Goal: Check status: Check status

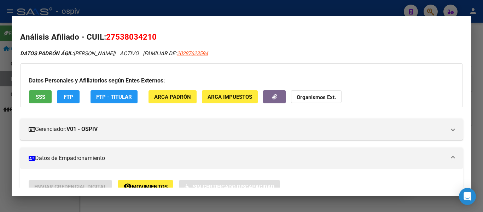
click at [148, 10] on div at bounding box center [241, 106] width 483 height 212
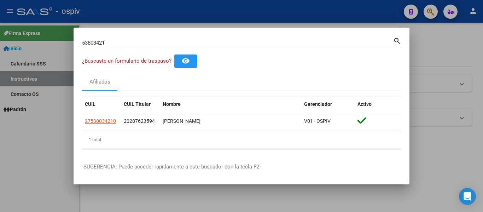
click at [155, 44] on input "53803421" at bounding box center [237, 43] width 311 height 6
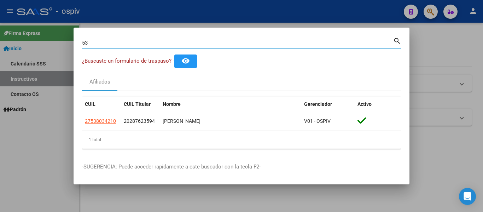
type input "5"
type input "37940721"
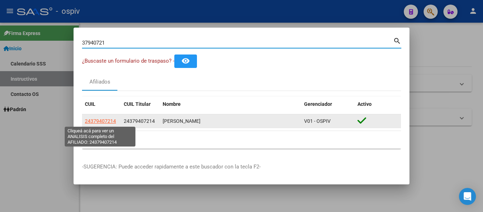
click at [109, 121] on span "24379407214" at bounding box center [100, 121] width 31 height 6
type textarea "24379407214"
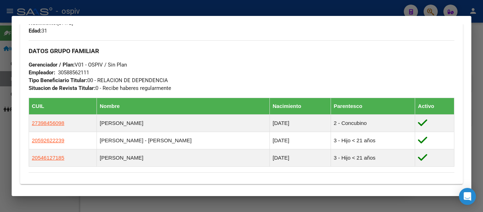
scroll to position [377, 0]
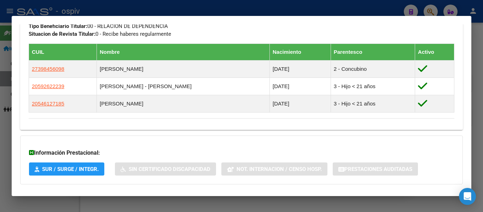
click at [67, 171] on span "SUR / SURGE / INTEGR." at bounding box center [70, 169] width 57 height 6
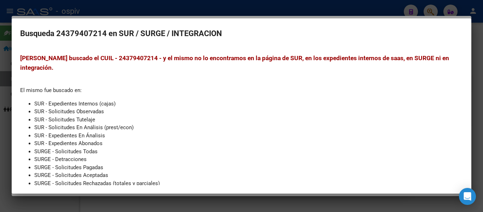
click at [315, 15] on div at bounding box center [241, 106] width 483 height 212
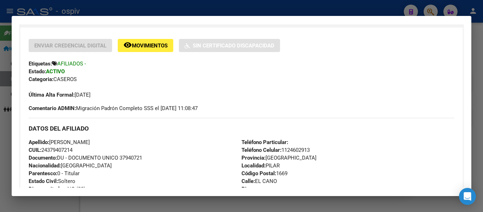
scroll to position [142, 0]
click at [287, 8] on div at bounding box center [241, 106] width 483 height 212
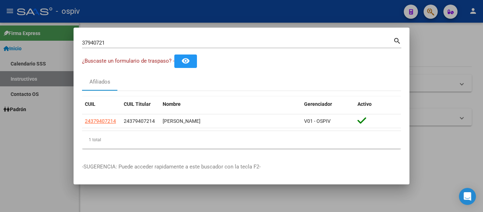
click at [425, 59] on div at bounding box center [241, 106] width 483 height 212
